Goal: Use online tool/utility: Use online tool/utility

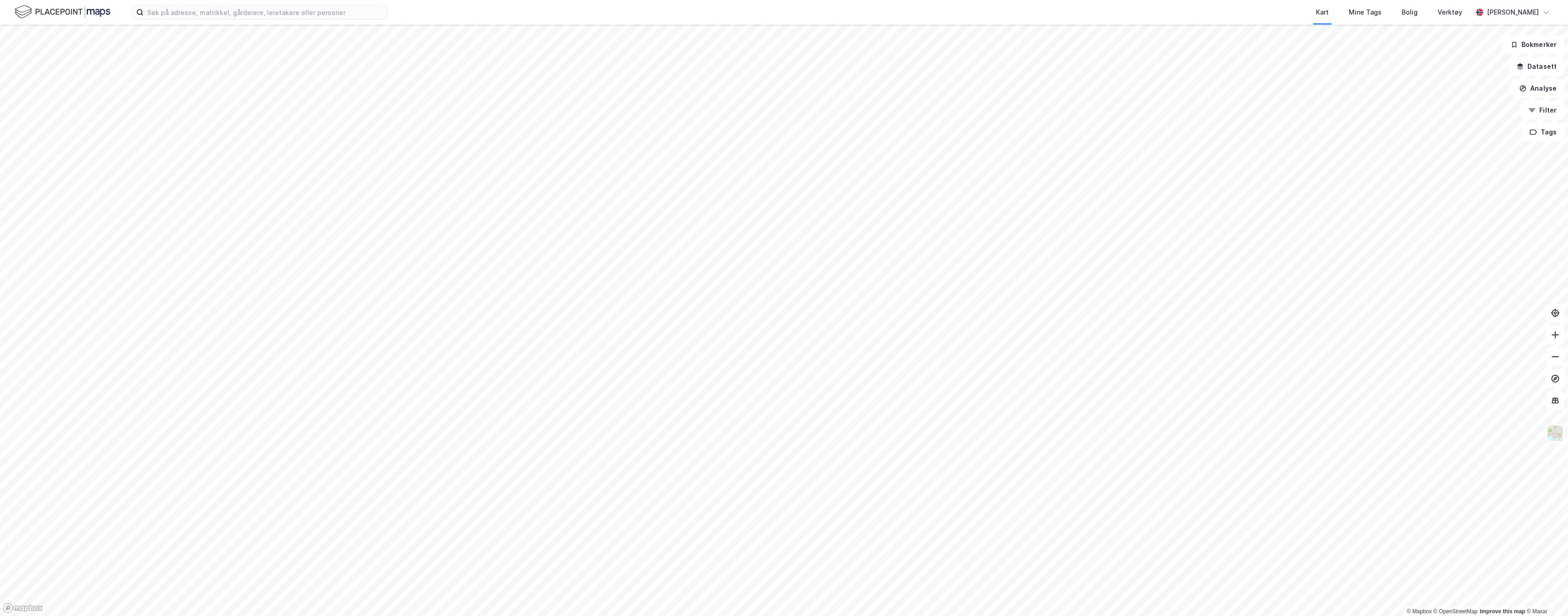
click at [37, 12] on img at bounding box center [62, 12] width 95 height 16
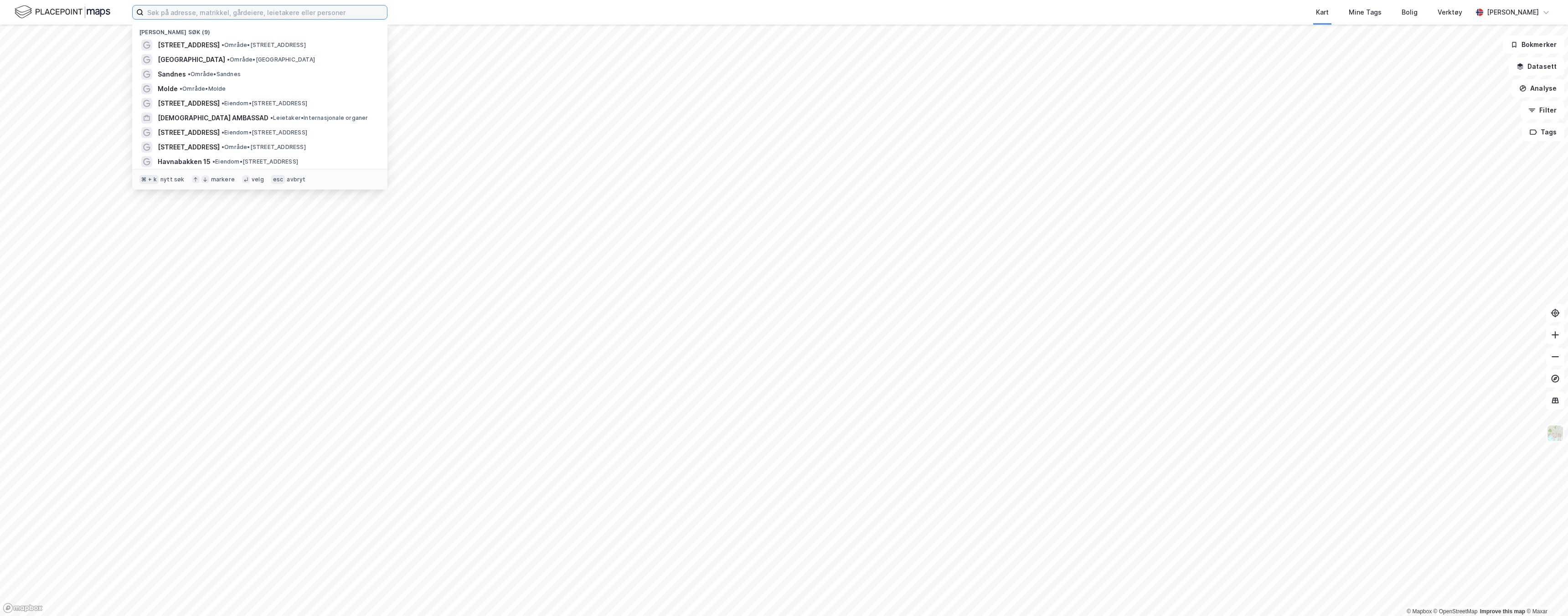
click at [274, 8] on input at bounding box center [265, 13] width 243 height 14
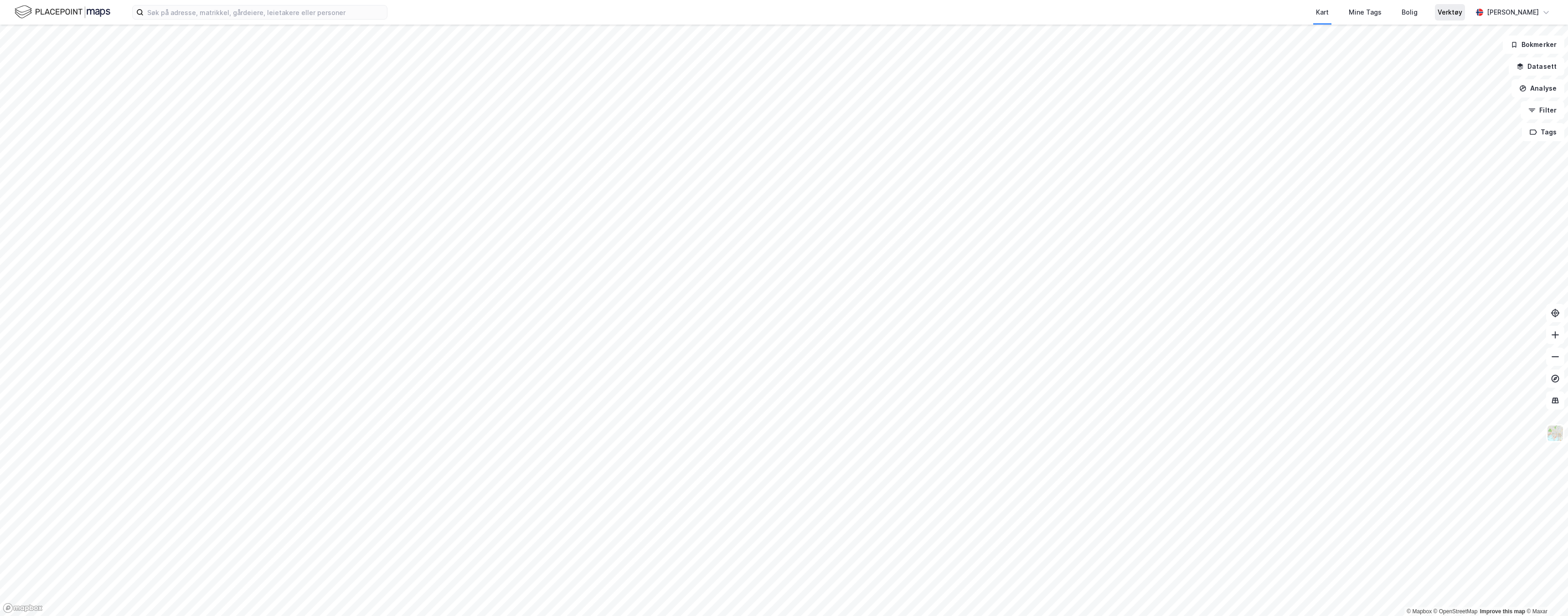
click at [1457, 7] on div "Verktøy" at bounding box center [1450, 12] width 25 height 11
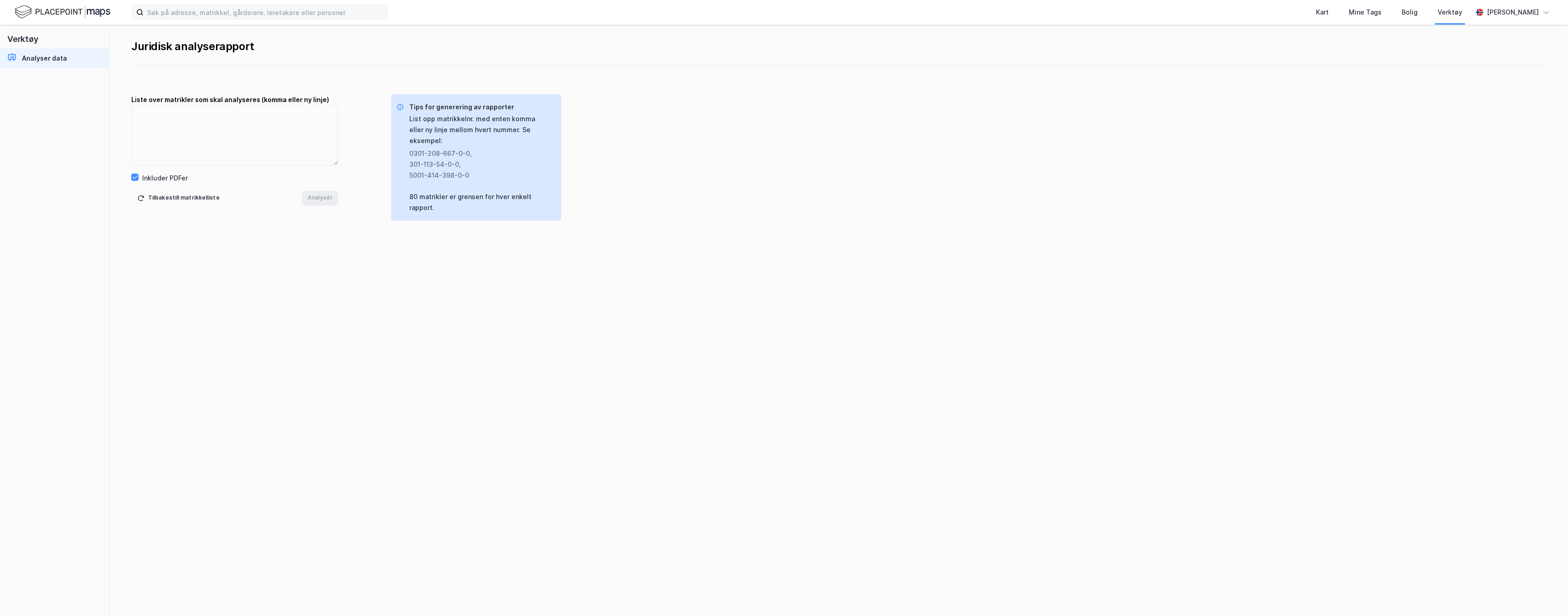
click at [198, 19] on label at bounding box center [259, 12] width 255 height 15
click at [198, 19] on input at bounding box center [265, 13] width 243 height 14
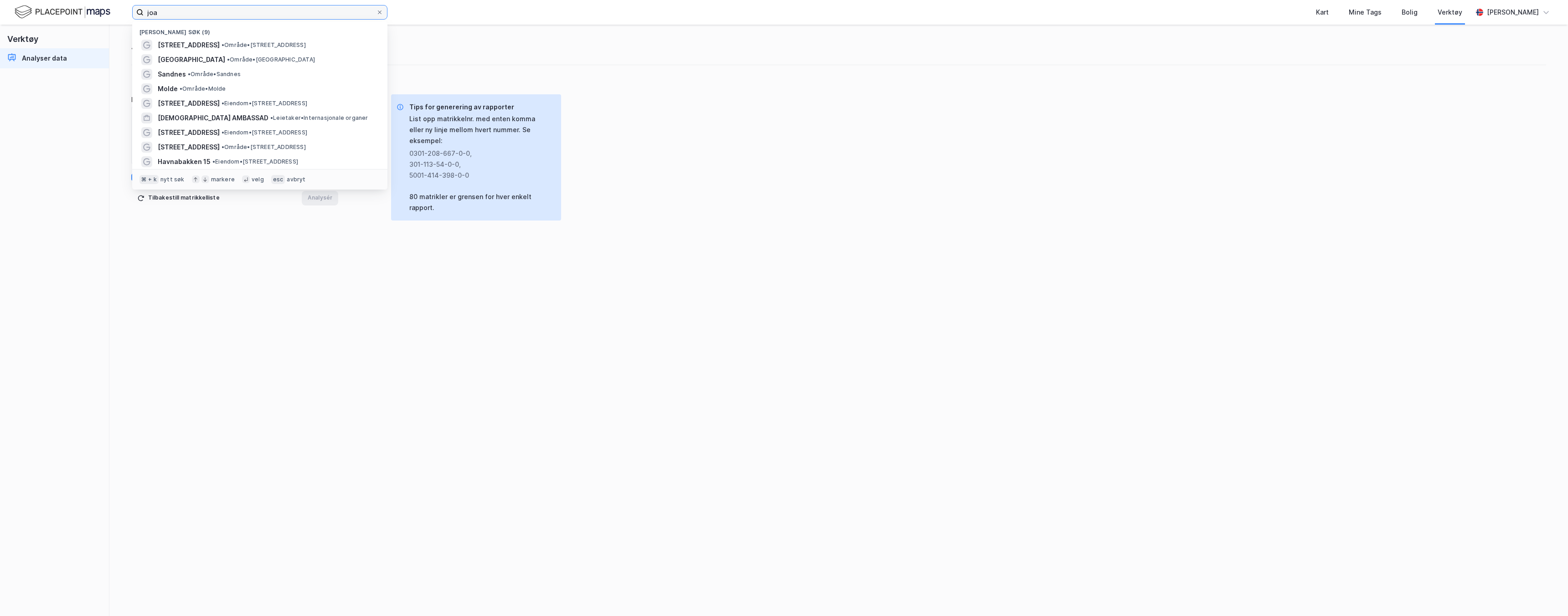
type input "joar"
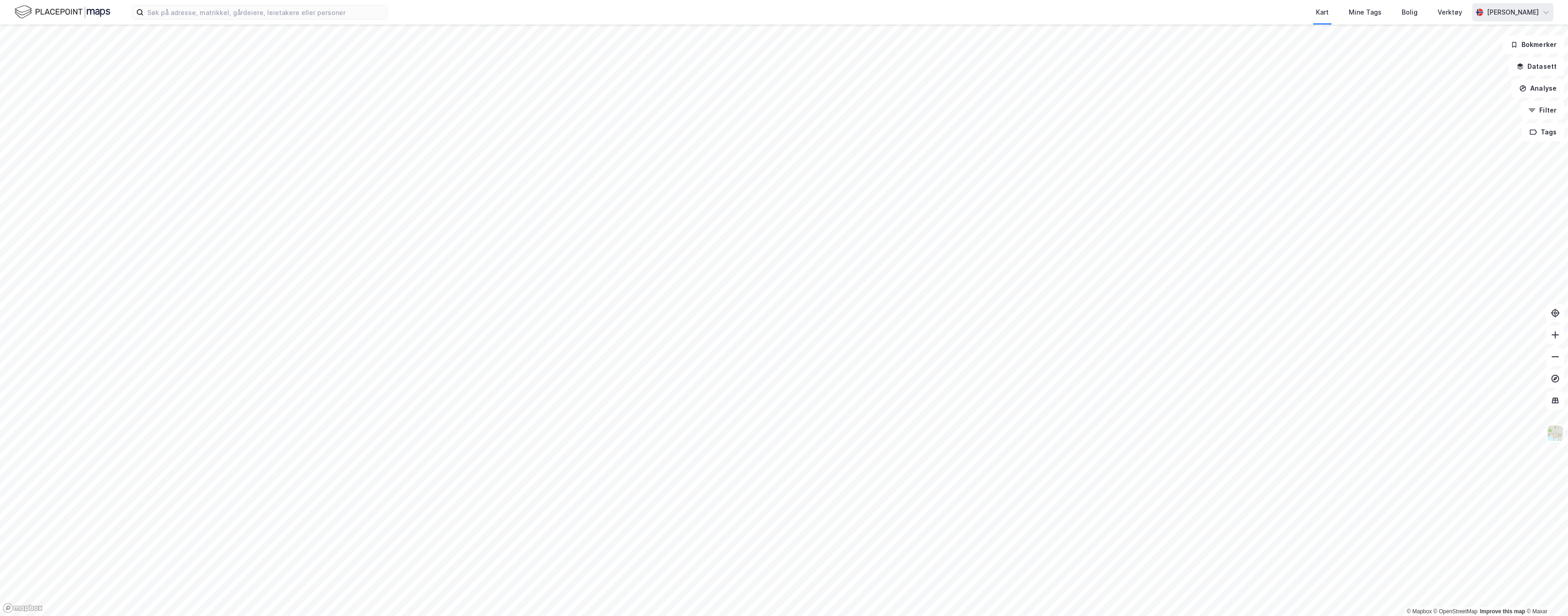
click at [1487, 17] on div "[PERSON_NAME]" at bounding box center [1513, 12] width 52 height 11
click at [1447, 13] on div "Verktøy" at bounding box center [1450, 12] width 25 height 11
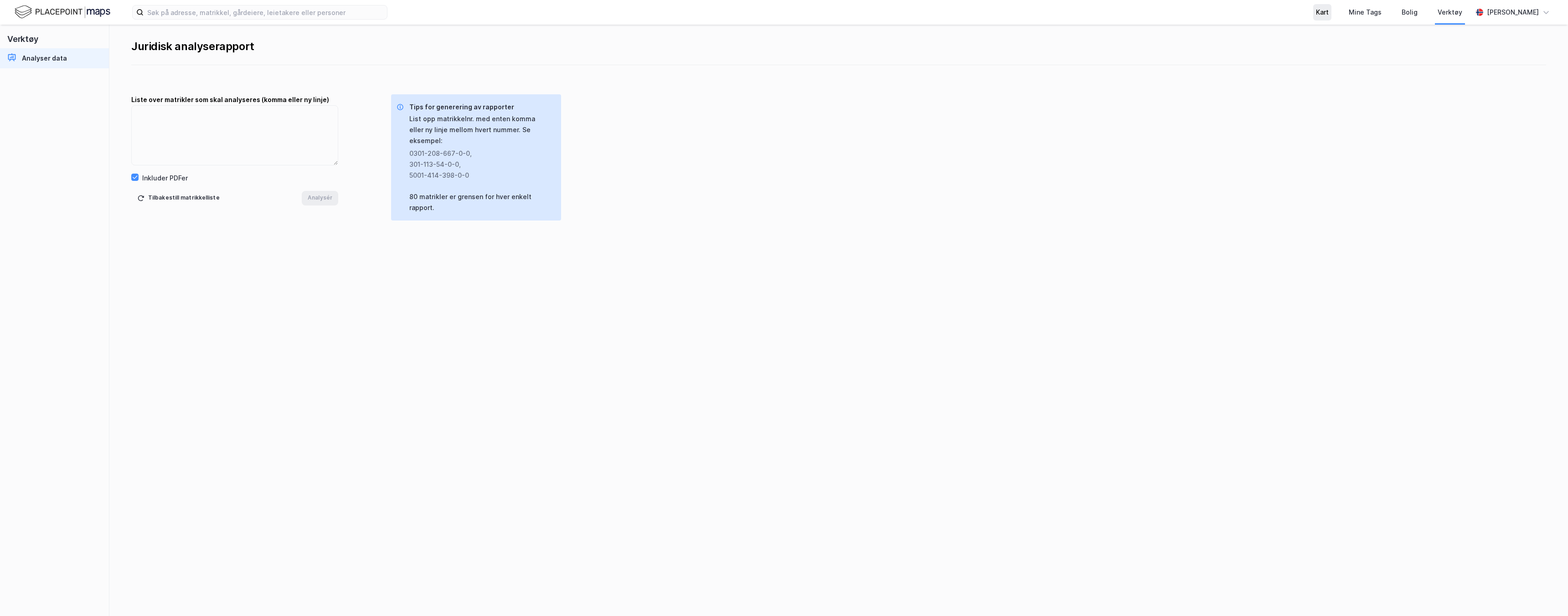
click at [1313, 14] on div "Kart" at bounding box center [1322, 12] width 19 height 17
